Goal: Task Accomplishment & Management: Use online tool/utility

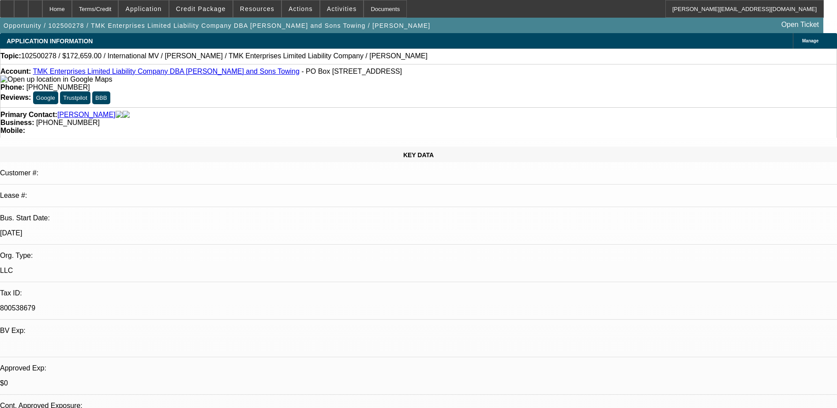
select select "0"
select select "6"
select select "0"
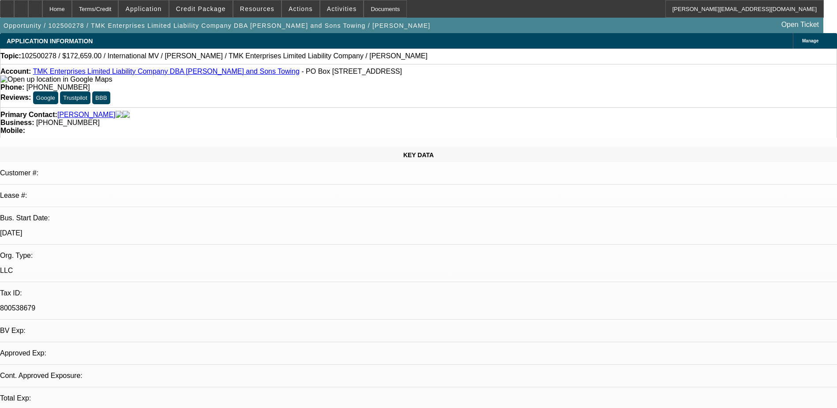
select select "0"
select select "6"
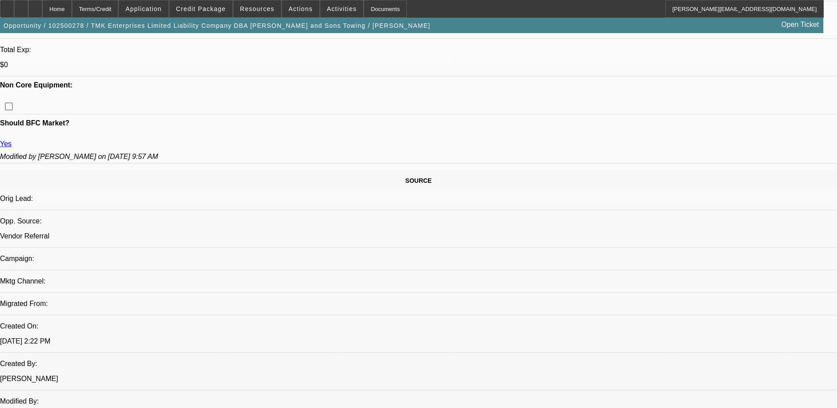
scroll to position [397, 0]
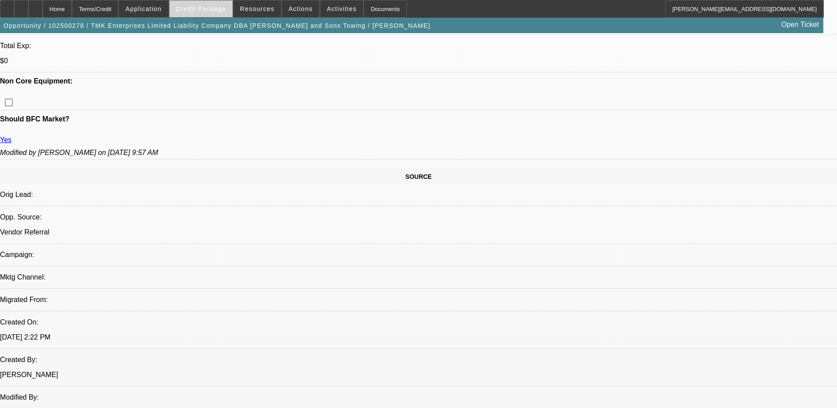
click at [202, 5] on span "Credit Package" at bounding box center [201, 8] width 50 height 7
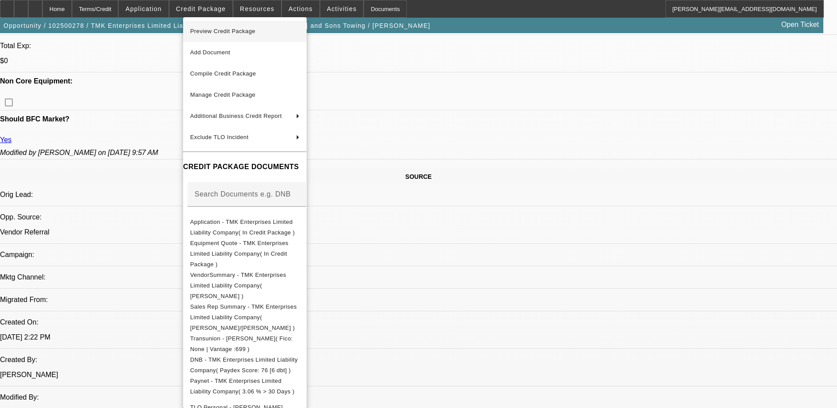
click at [224, 28] on span "Preview Credit Package" at bounding box center [222, 31] width 65 height 7
